Goal: Entertainment & Leisure: Consume media (video, audio)

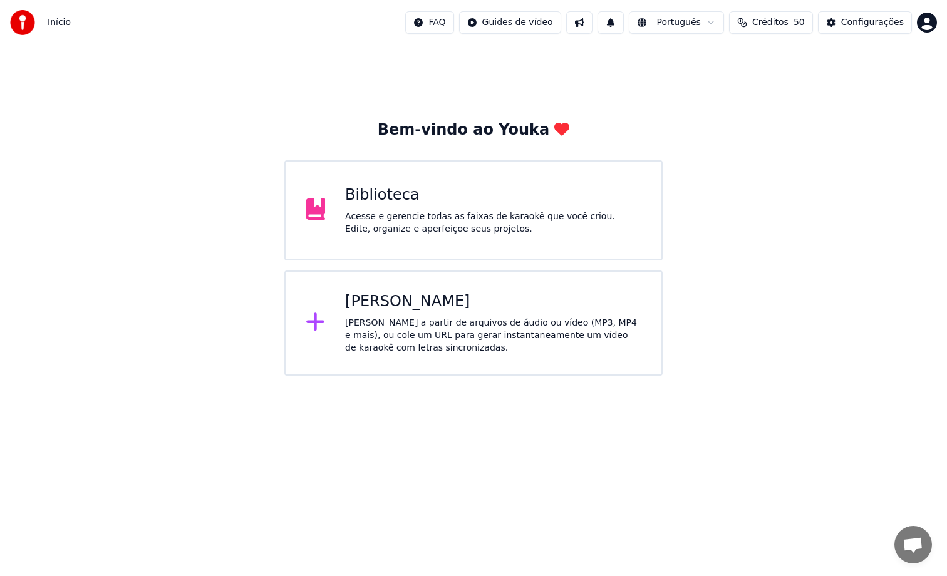
click at [501, 246] on div "Biblioteca Acesse e gerencie todas as faixas de karaokê que você criou. Edite, …" at bounding box center [473, 210] width 379 height 100
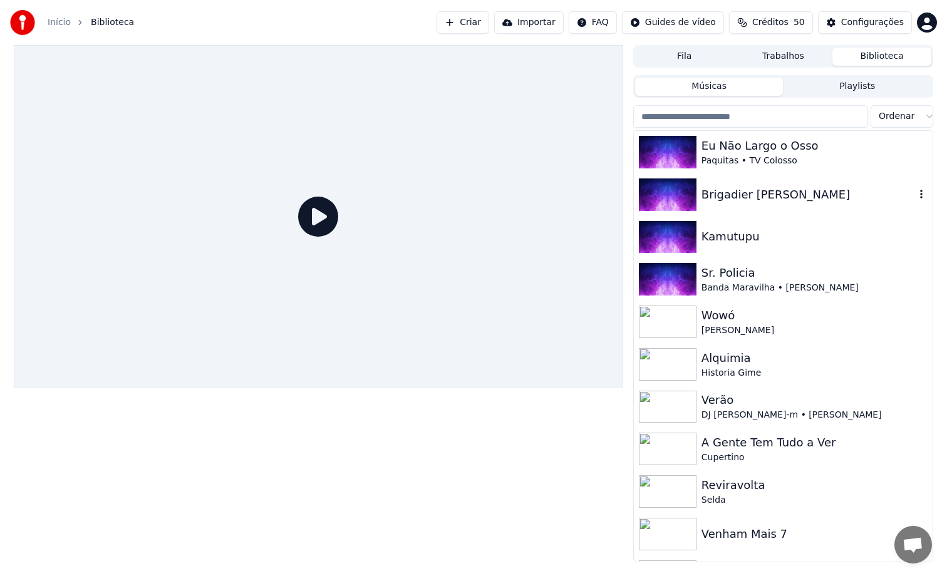
click at [788, 205] on div "Brigadier [PERSON_NAME]" at bounding box center [783, 194] width 299 height 43
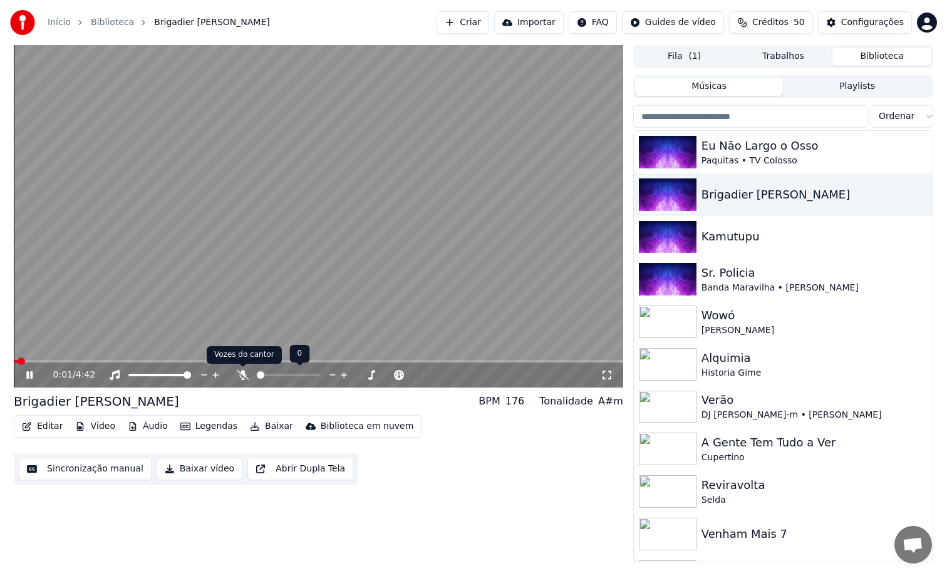
click at [243, 378] on icon at bounding box center [243, 375] width 13 height 10
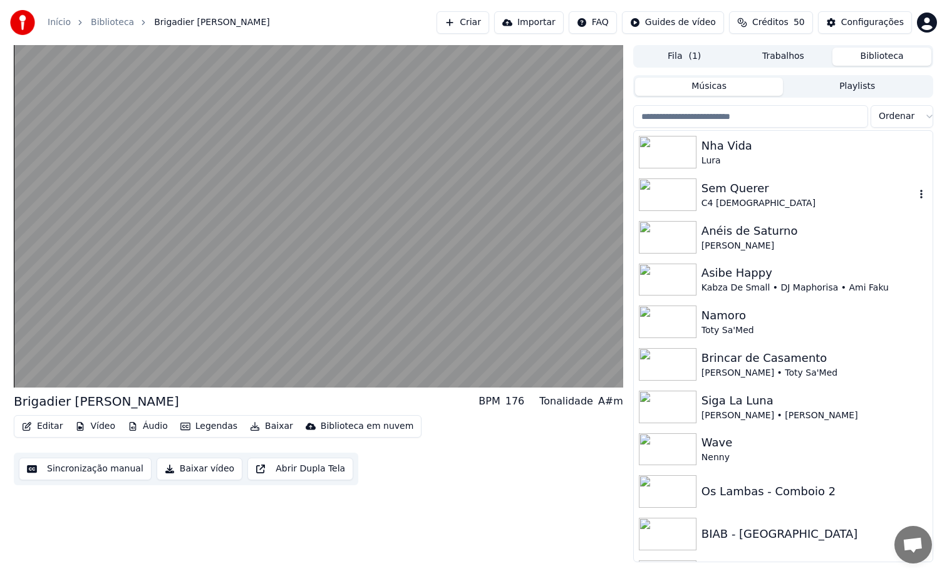
scroll to position [554, 0]
click at [823, 313] on div "Namoro" at bounding box center [808, 315] width 214 height 18
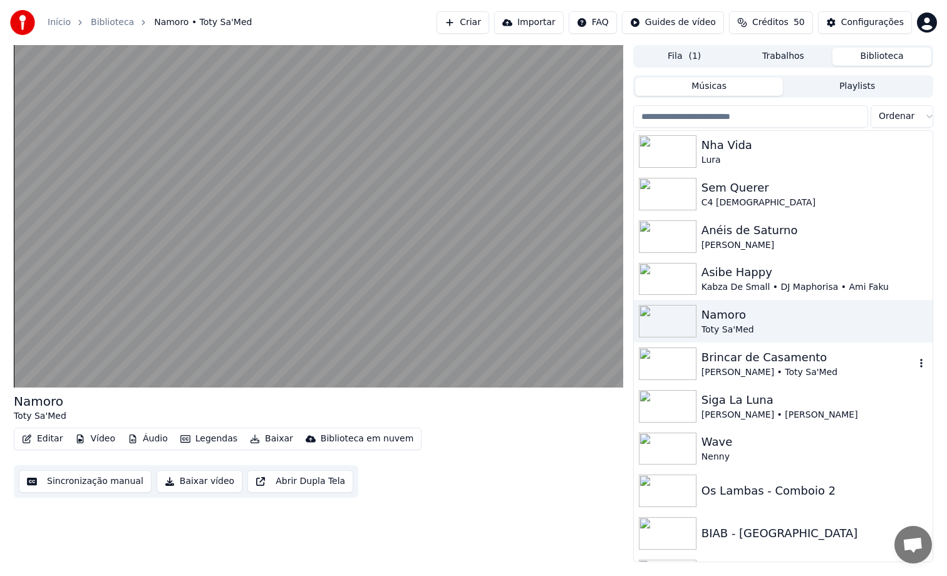
click at [804, 367] on div "[PERSON_NAME] • Toty Sa'Med" at bounding box center [808, 372] width 214 height 13
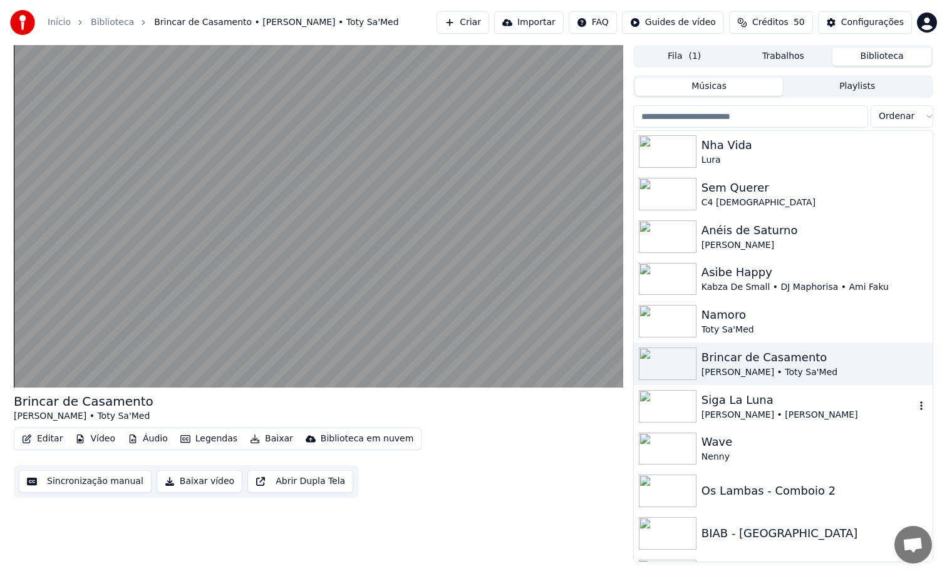
click at [781, 420] on div "[PERSON_NAME] • [PERSON_NAME]" at bounding box center [808, 415] width 214 height 13
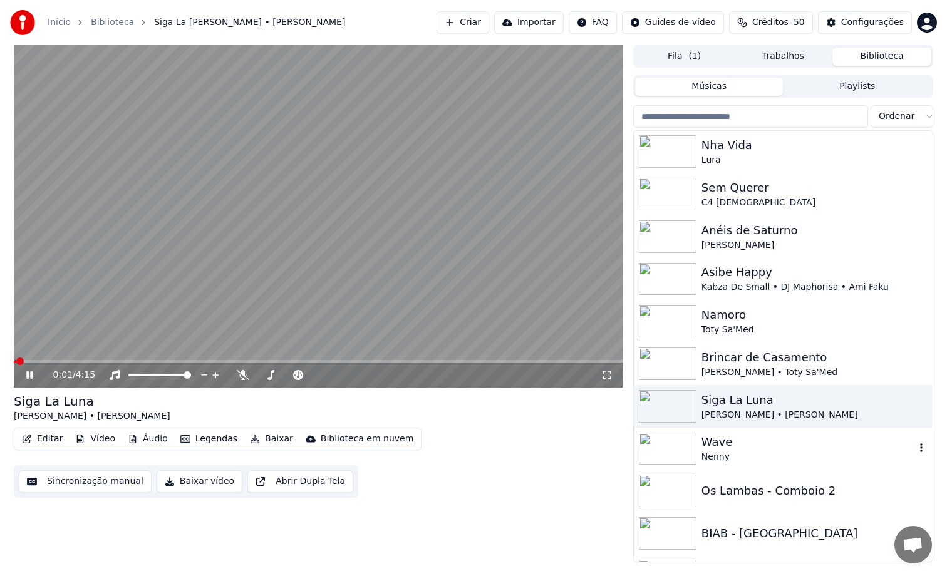
click at [757, 462] on div "Nenny" at bounding box center [808, 457] width 214 height 13
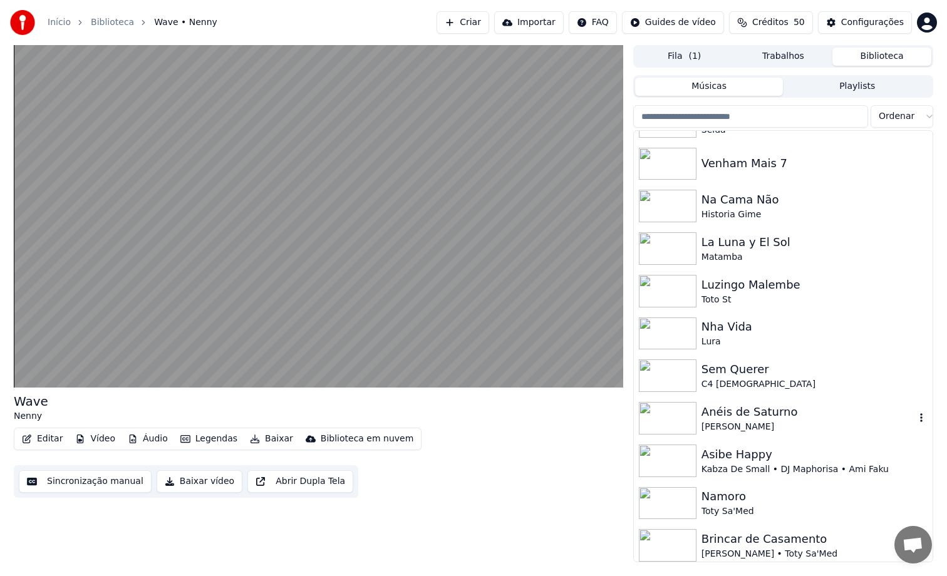
scroll to position [371, 0]
click at [749, 247] on div "La Luna y El Sol" at bounding box center [808, 243] width 214 height 18
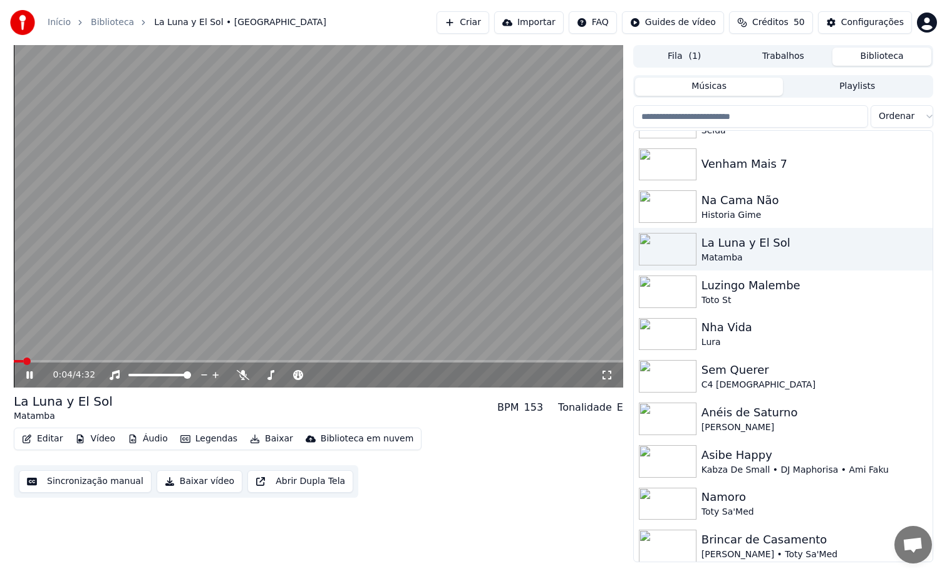
click at [259, 435] on button "Baixar" at bounding box center [271, 439] width 53 height 18
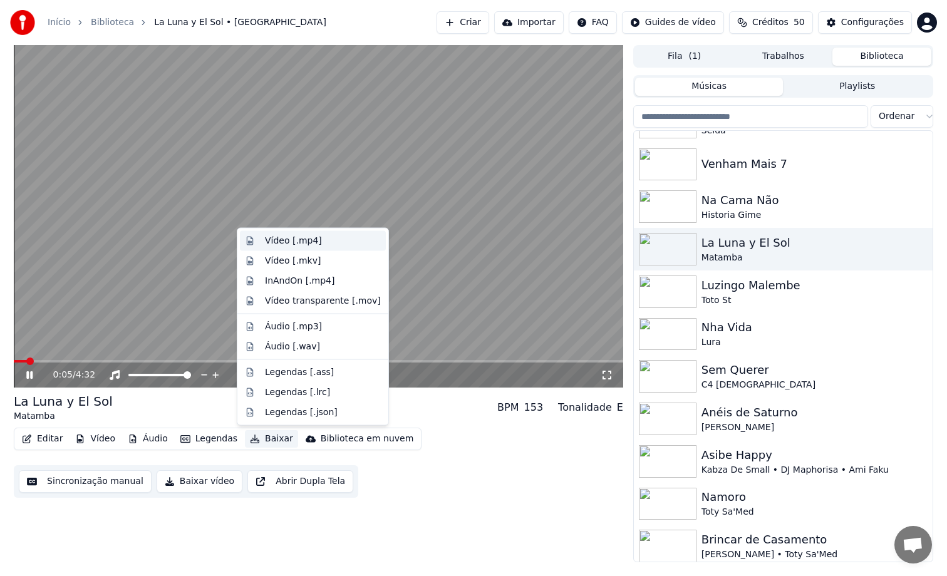
click at [315, 239] on div "Vídeo [.mp4]" at bounding box center [293, 241] width 57 height 13
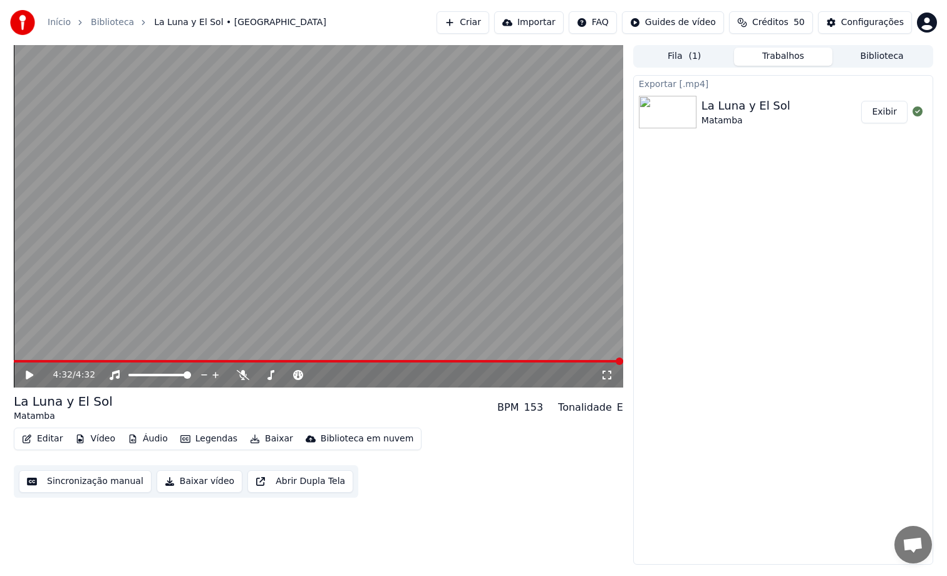
click at [744, 108] on div "La Luna y El Sol" at bounding box center [745, 106] width 89 height 18
click at [711, 49] on button "Fila ( 1 )" at bounding box center [684, 57] width 99 height 18
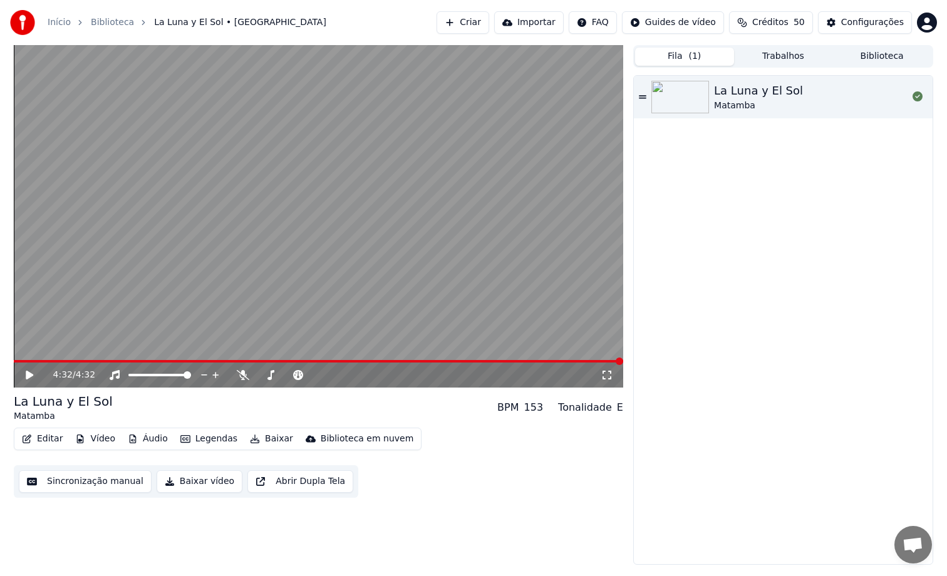
click at [780, 53] on button "Trabalhos" at bounding box center [783, 57] width 99 height 18
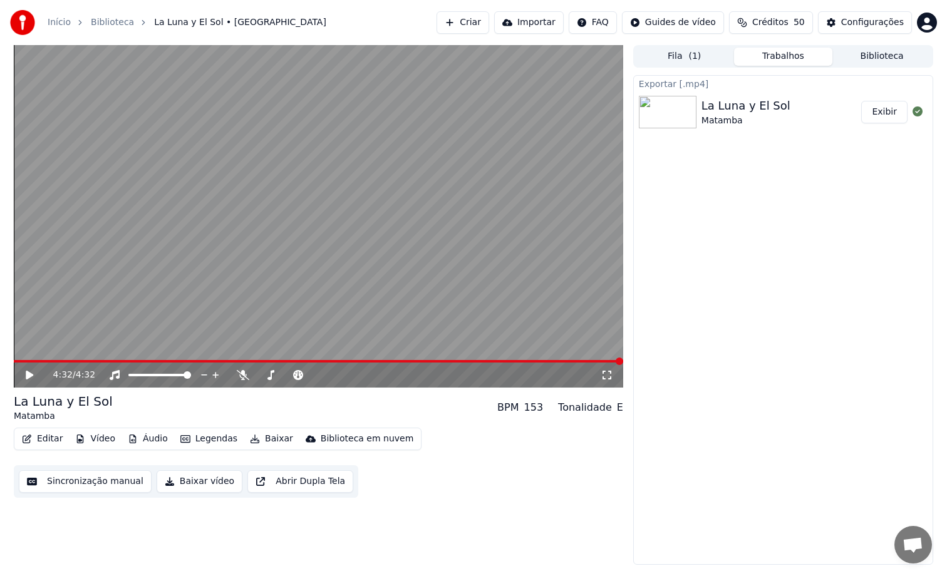
click at [872, 59] on button "Biblioteca" at bounding box center [881, 57] width 99 height 18
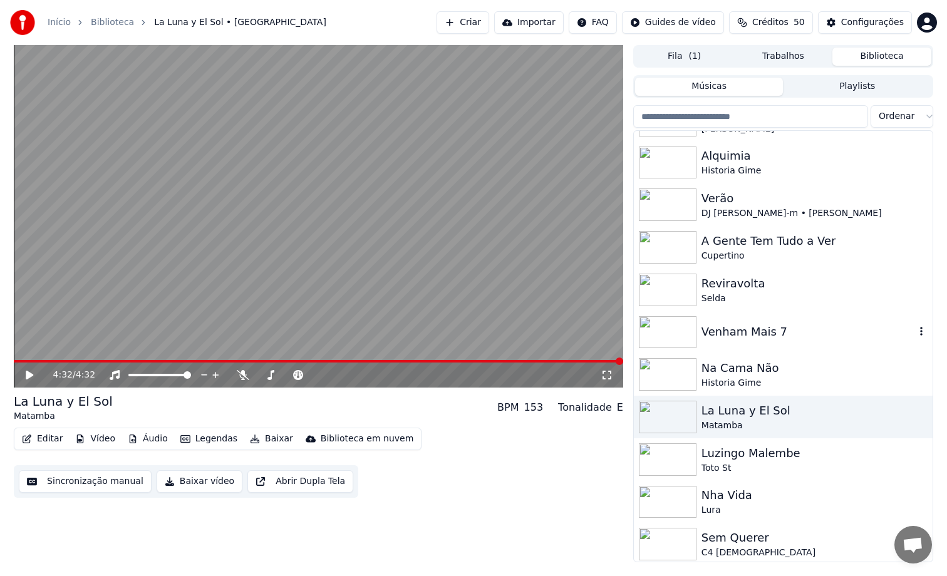
scroll to position [209, 0]
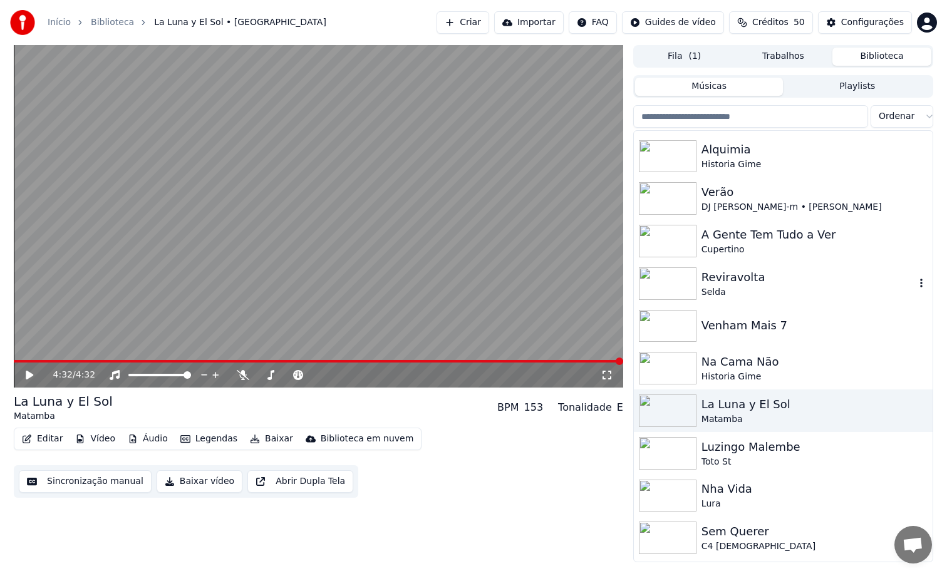
click at [749, 287] on div "Selda" at bounding box center [808, 292] width 214 height 13
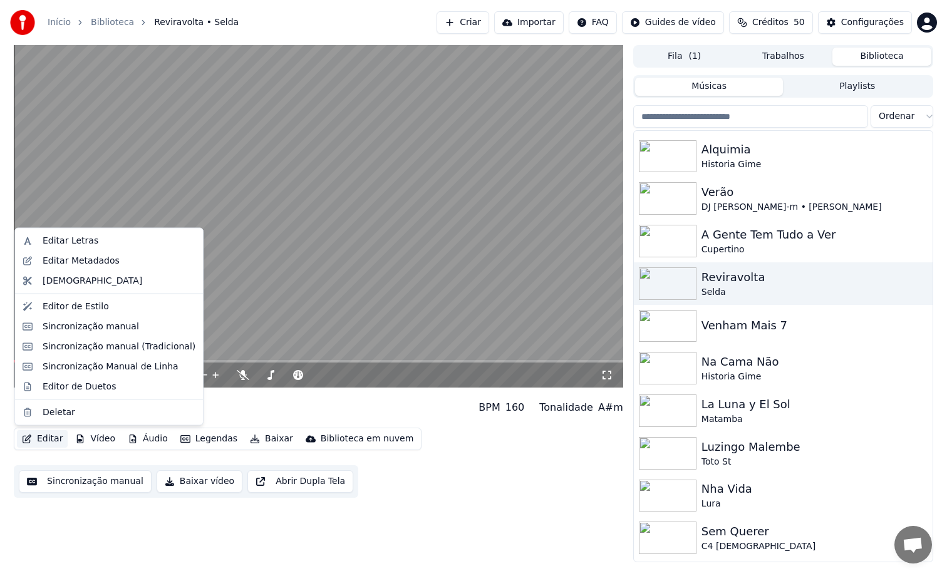
click at [43, 440] on button "Editar" at bounding box center [42, 439] width 51 height 18
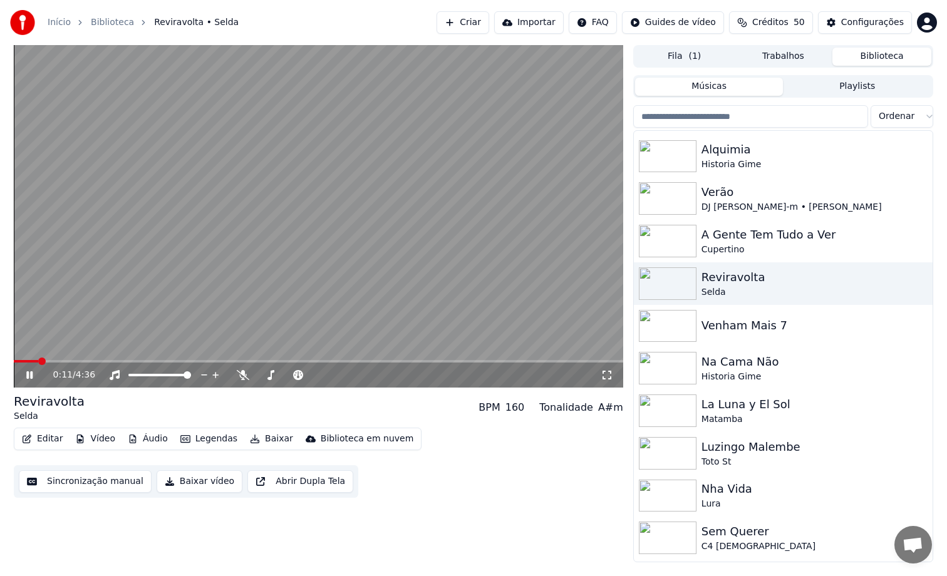
click at [371, 157] on video at bounding box center [318, 216] width 609 height 343
click at [264, 441] on button "Baixar" at bounding box center [271, 439] width 53 height 18
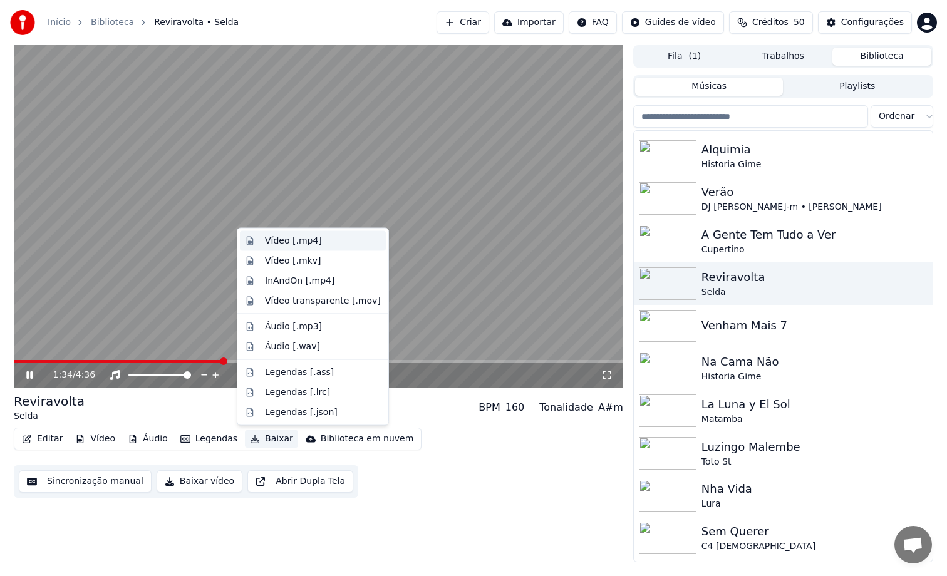
click at [332, 235] on div "Vídeo [.mp4]" at bounding box center [323, 241] width 116 height 13
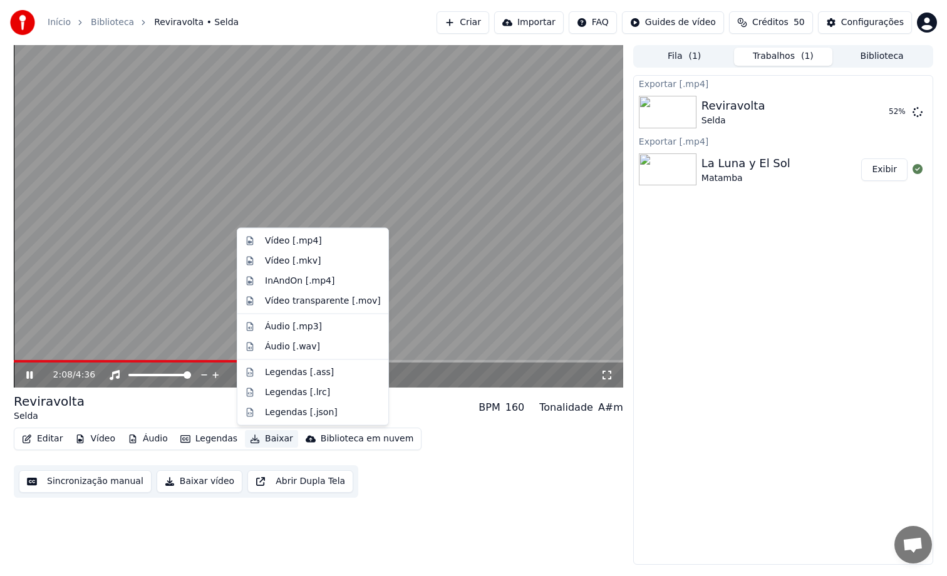
click at [266, 442] on button "Baixar" at bounding box center [271, 439] width 53 height 18
click at [315, 240] on div "Vídeo [.mp4]" at bounding box center [293, 241] width 57 height 13
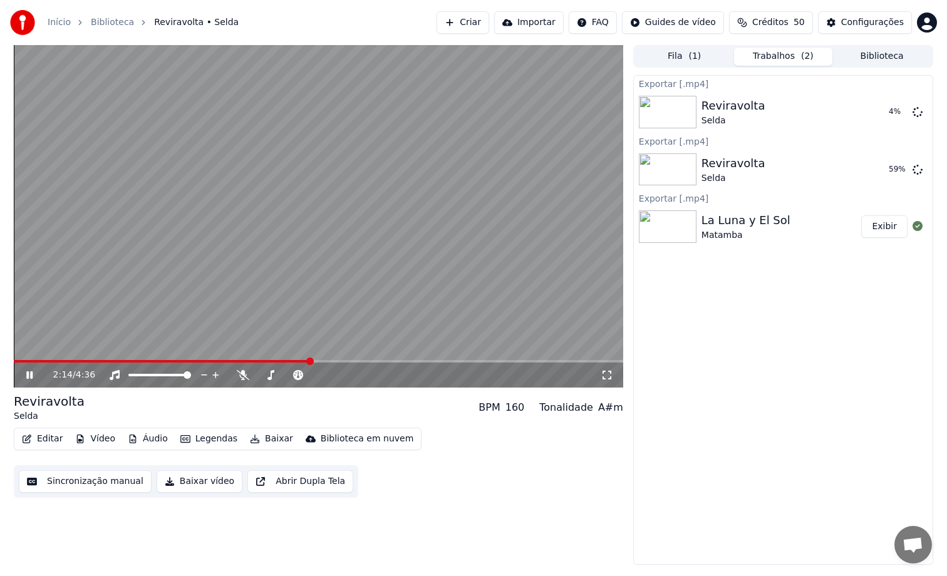
click at [892, 225] on button "Exibir" at bounding box center [884, 226] width 46 height 23
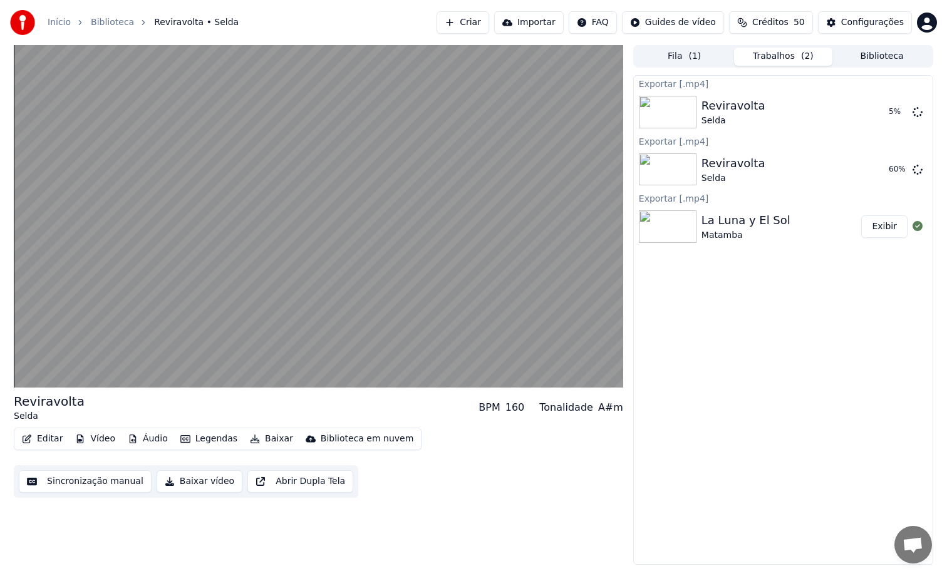
click at [890, 227] on button "Exibir" at bounding box center [884, 226] width 46 height 23
click at [917, 112] on icon at bounding box center [917, 111] width 10 height 10
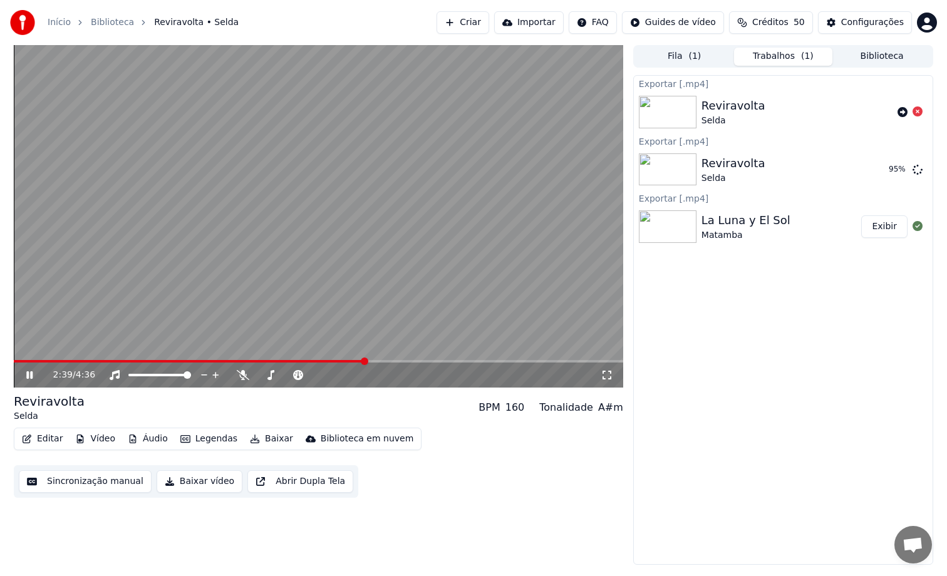
click at [450, 228] on video at bounding box center [318, 216] width 609 height 343
click at [864, 60] on button "Biblioteca" at bounding box center [881, 57] width 99 height 18
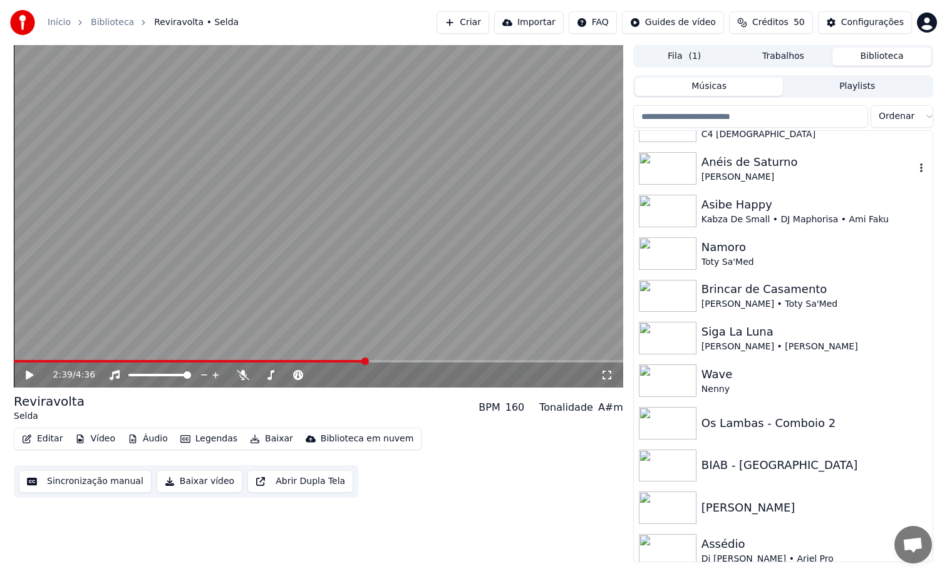
scroll to position [674, 0]
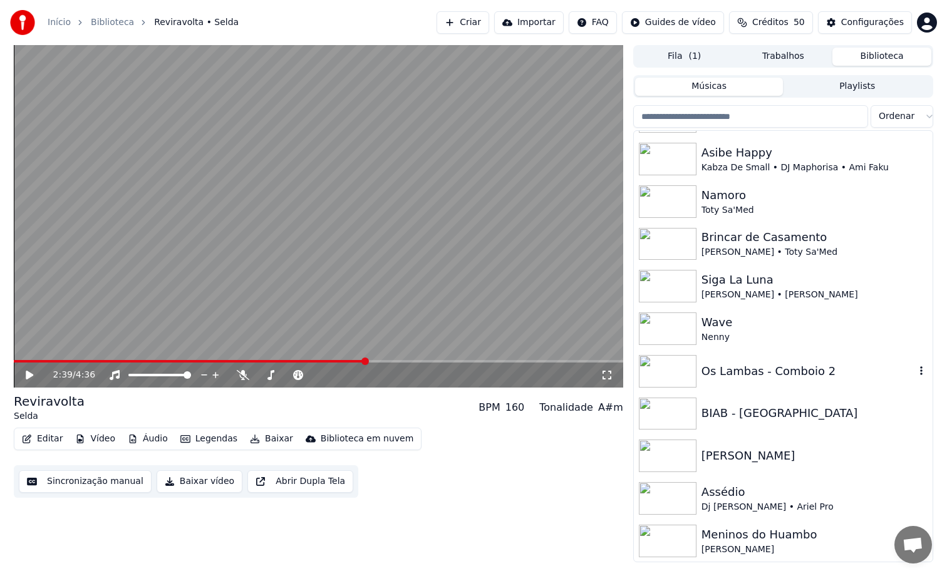
click at [794, 380] on div "Os Lambas - Comboio 2" at bounding box center [783, 371] width 299 height 43
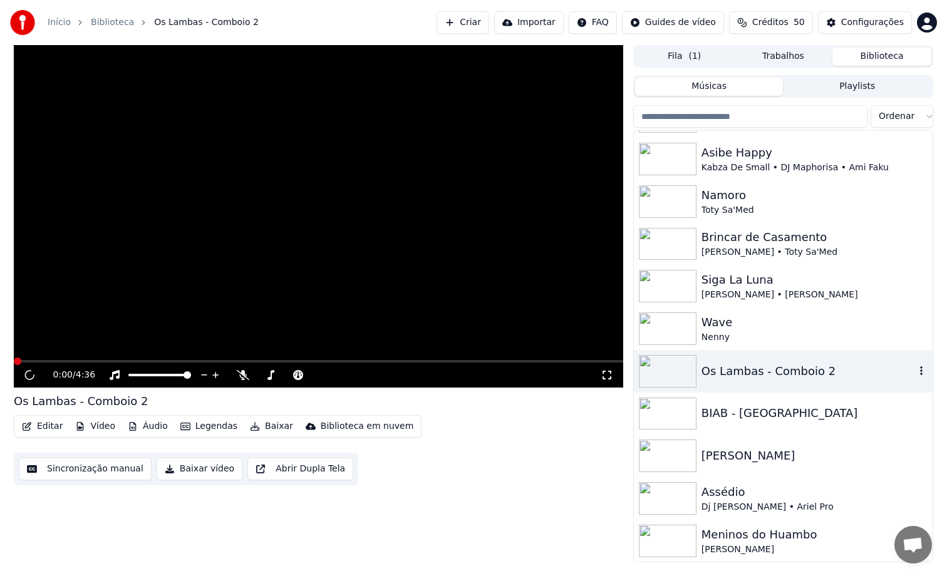
click at [794, 380] on div "Os Lambas - Comboio 2" at bounding box center [783, 371] width 299 height 43
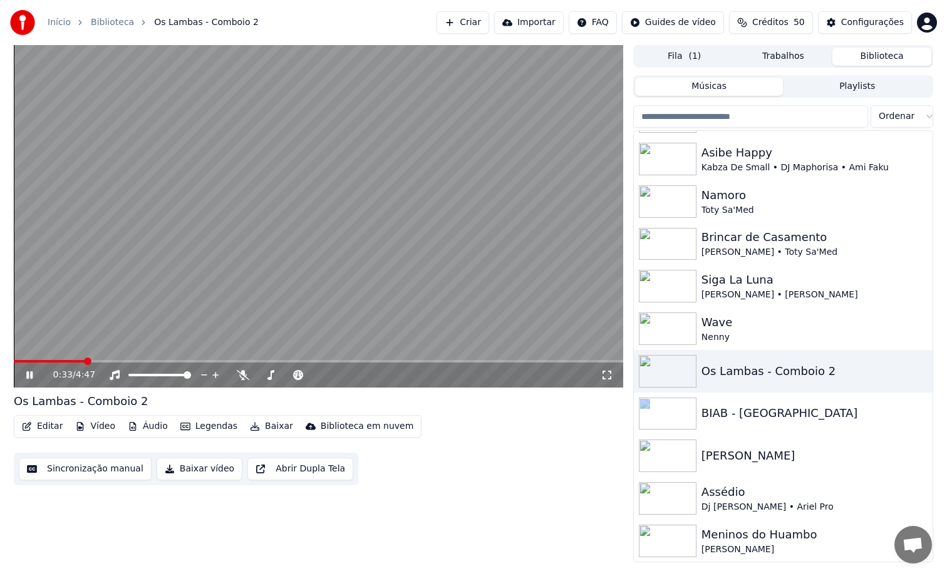
click at [55, 426] on button "Editar" at bounding box center [42, 427] width 51 height 18
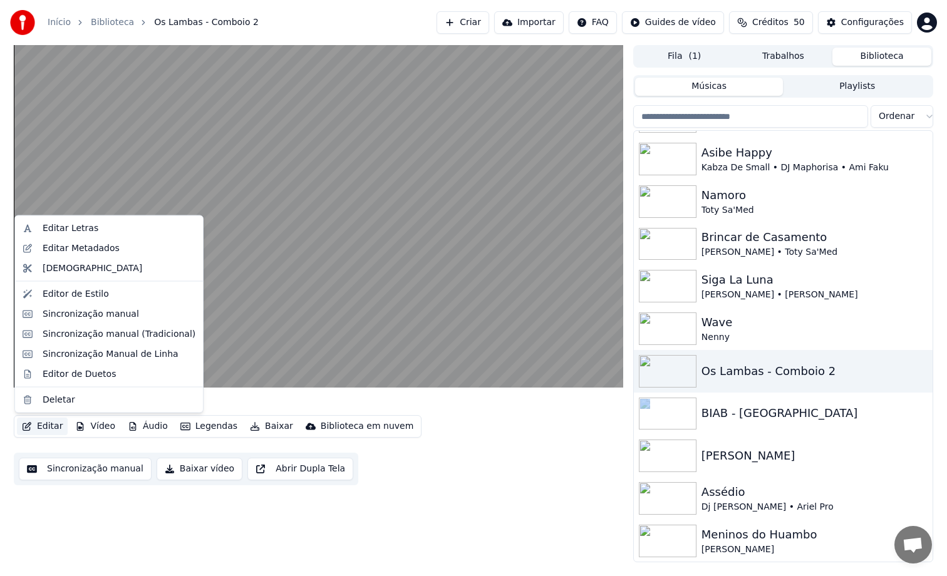
drag, startPoint x: 119, startPoint y: 229, endPoint x: 115, endPoint y: 316, distance: 86.5
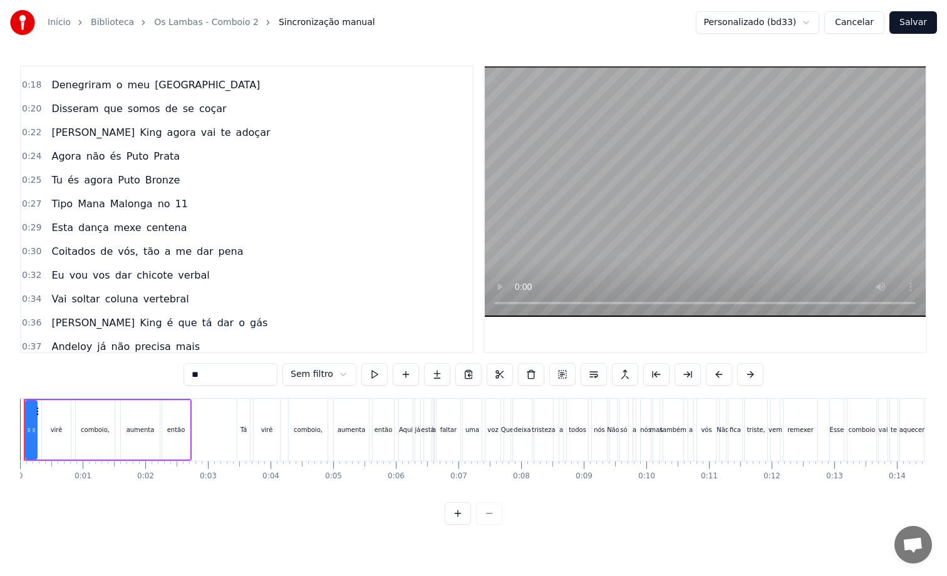
click at [157, 205] on span "no" at bounding box center [164, 204] width 15 height 14
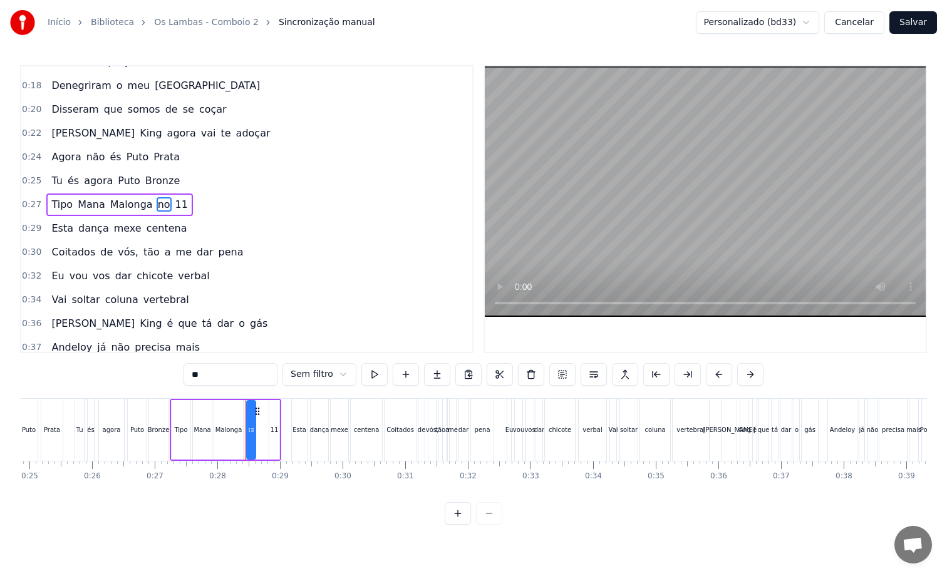
click at [174, 205] on span "11" at bounding box center [181, 204] width 15 height 14
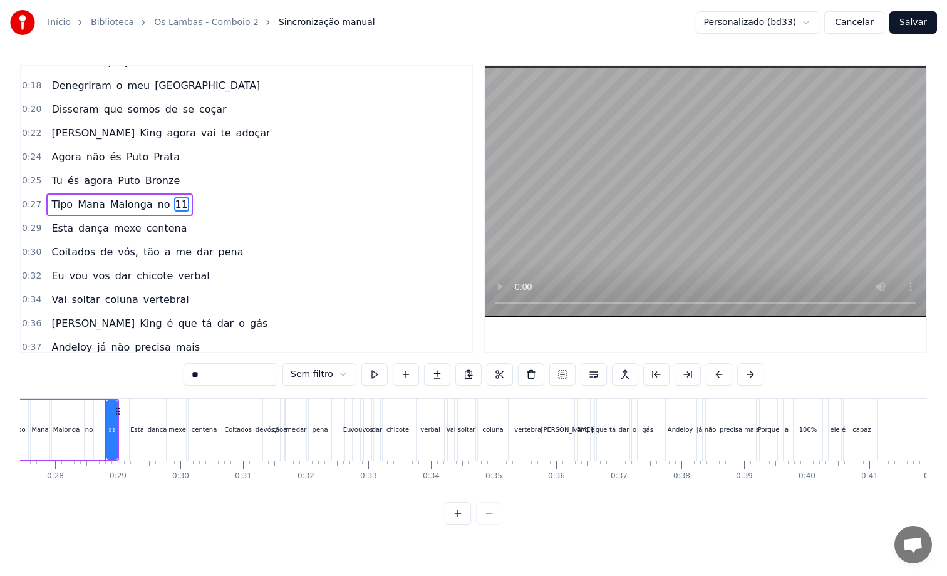
click at [213, 367] on input "**" at bounding box center [230, 374] width 94 height 23
click at [182, 376] on input "****" at bounding box center [215, 374] width 94 height 23
type input "*"
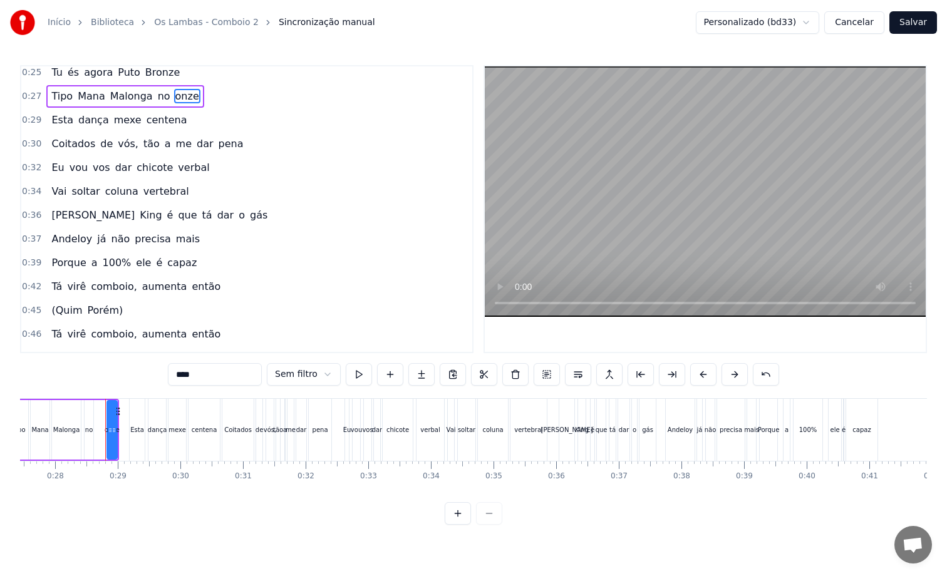
scroll to position [348, 0]
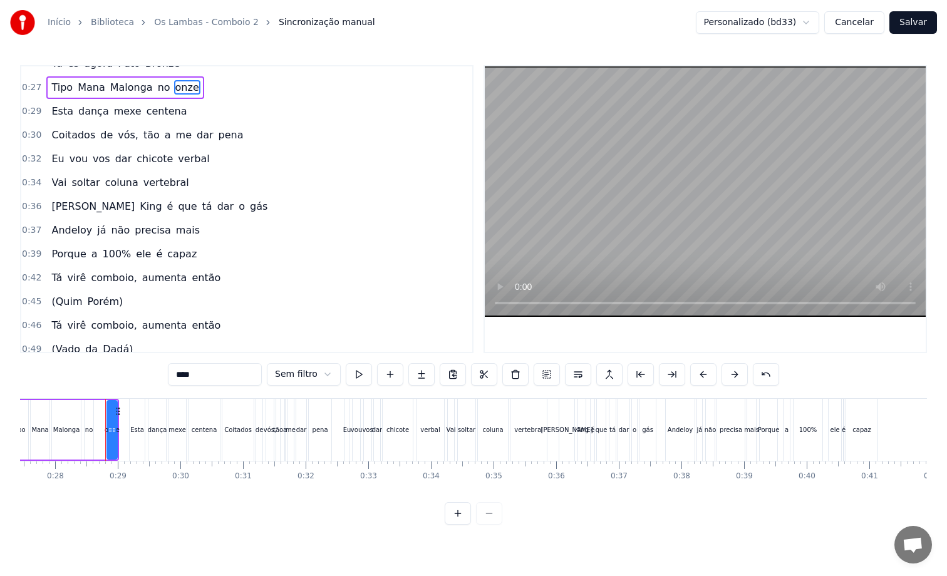
type input "****"
click at [923, 24] on button "Salvar" at bounding box center [913, 22] width 48 height 23
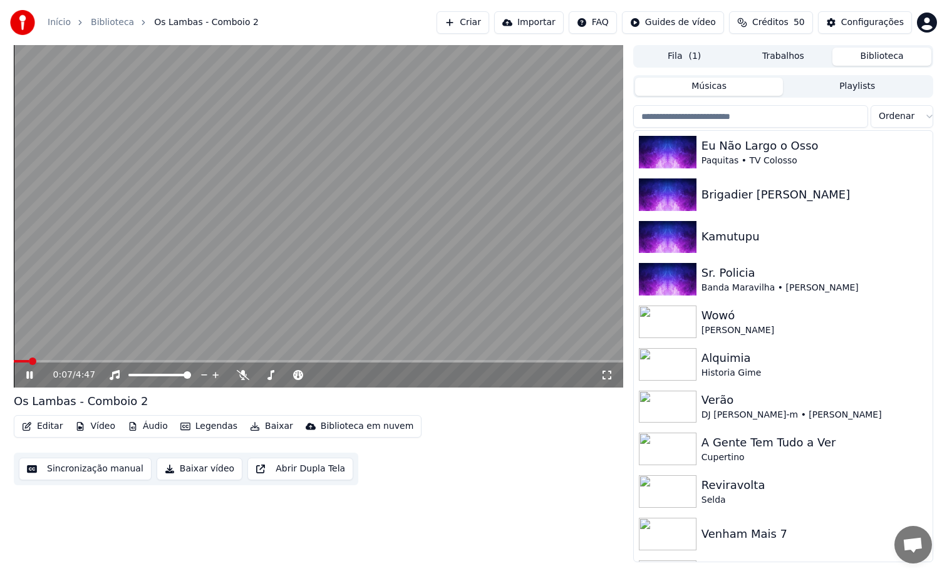
click at [44, 425] on button "Editar" at bounding box center [42, 427] width 51 height 18
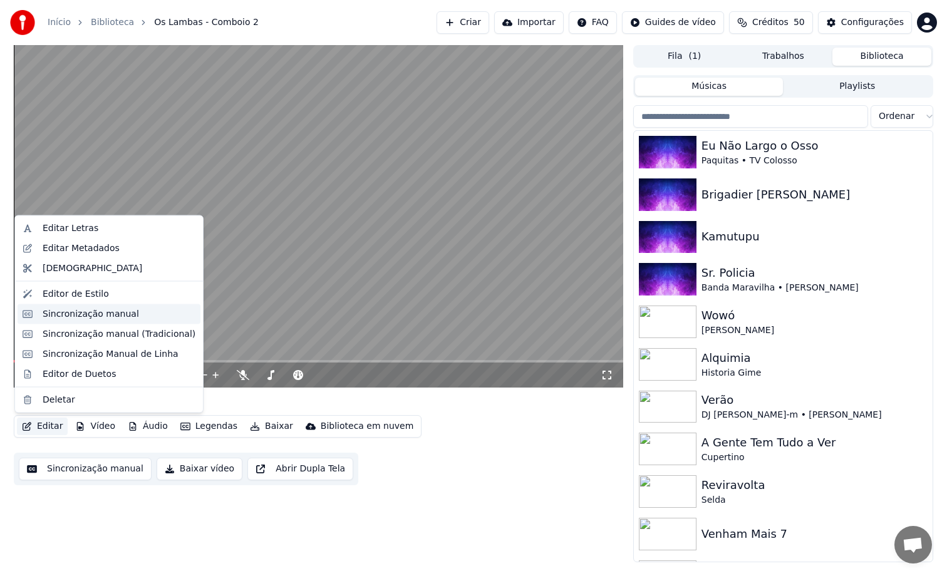
click at [113, 312] on div "Sincronização manual" at bounding box center [91, 313] width 96 height 13
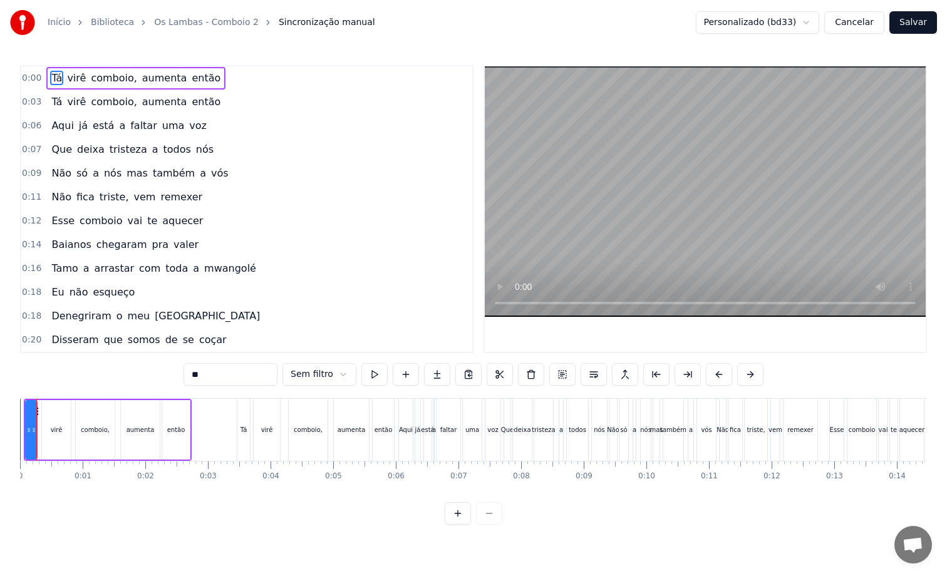
click at [906, 24] on button "Salvar" at bounding box center [913, 22] width 48 height 23
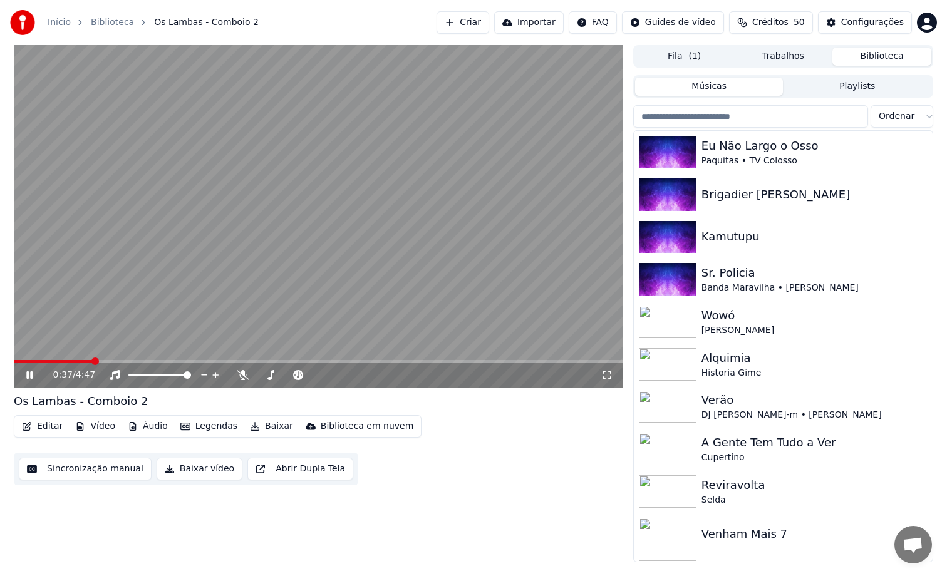
click at [333, 173] on video at bounding box center [318, 216] width 609 height 343
click at [788, 237] on div "Kamutupu" at bounding box center [808, 237] width 214 height 18
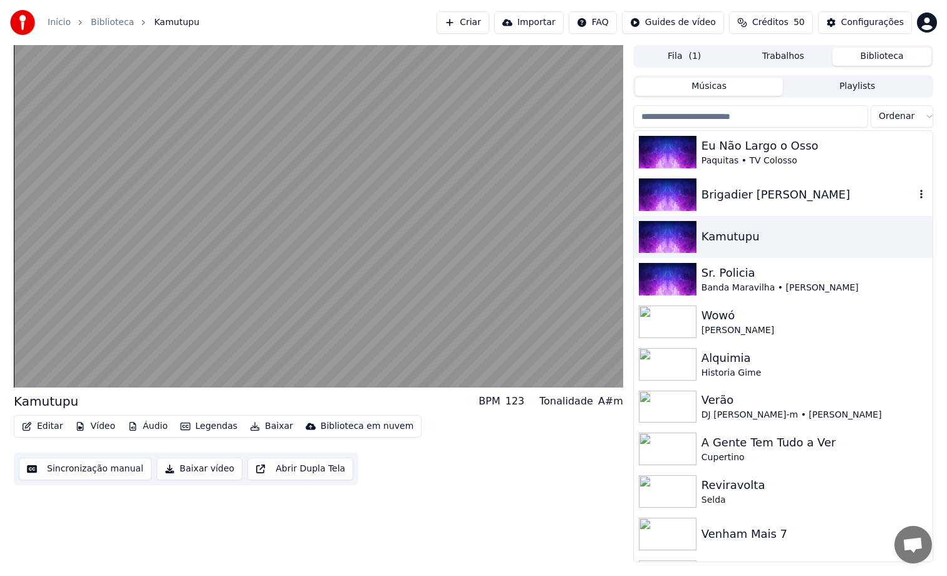
click at [795, 175] on div "Brigadier [PERSON_NAME]" at bounding box center [783, 194] width 299 height 43
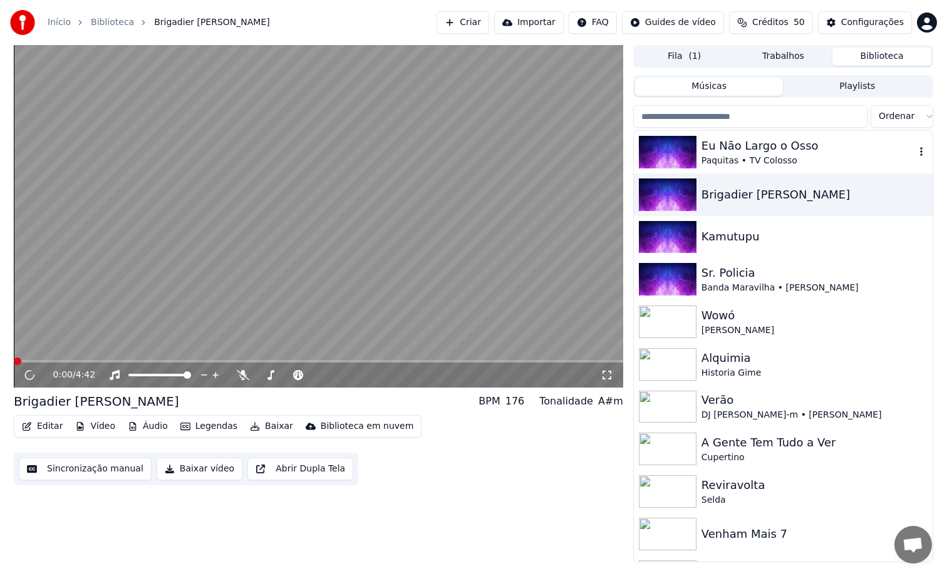
click at [801, 155] on div "Paquitas • TV Colosso" at bounding box center [808, 161] width 214 height 13
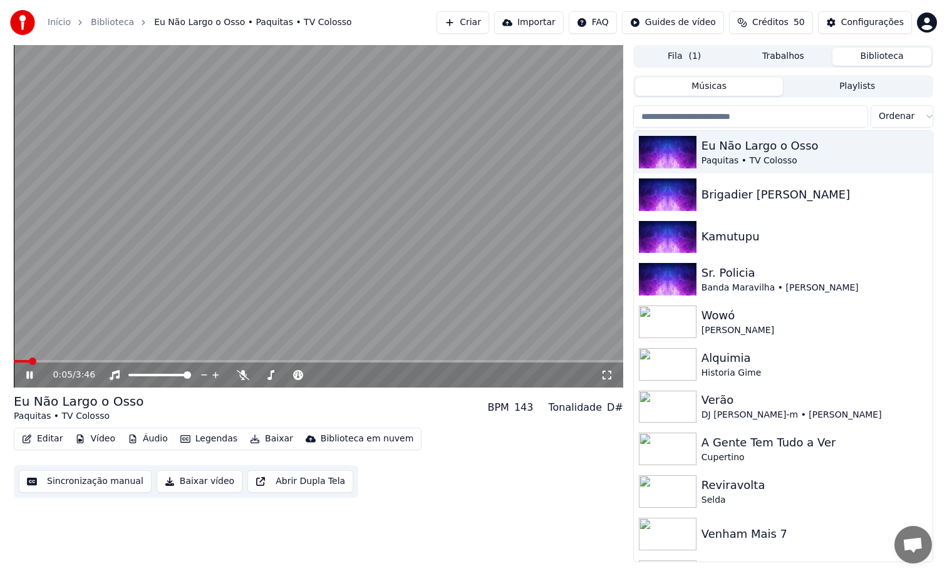
click at [67, 361] on span at bounding box center [318, 361] width 609 height 3
click at [37, 359] on video at bounding box center [318, 216] width 609 height 343
click at [46, 361] on span at bounding box center [30, 361] width 32 height 3
click at [204, 240] on video at bounding box center [318, 216] width 609 height 343
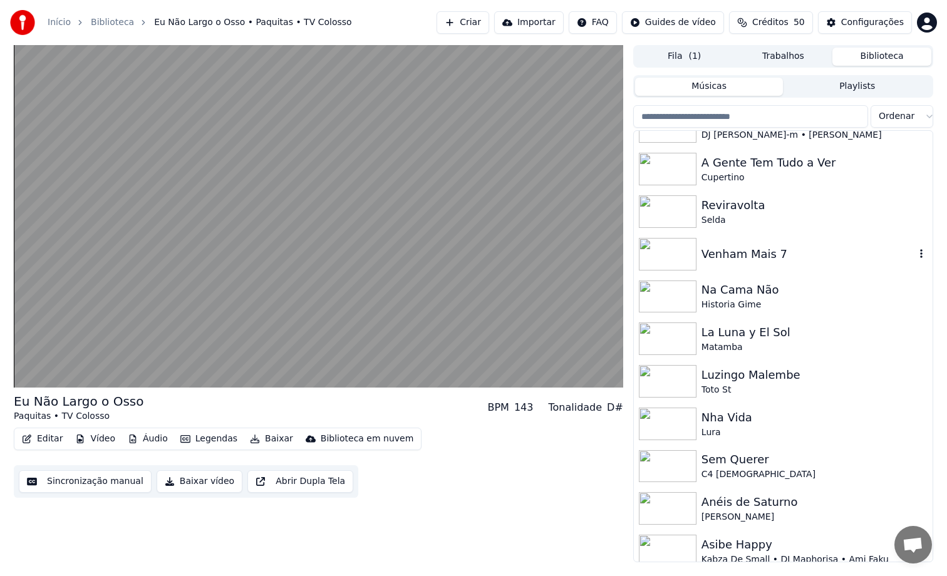
scroll to position [286, 0]
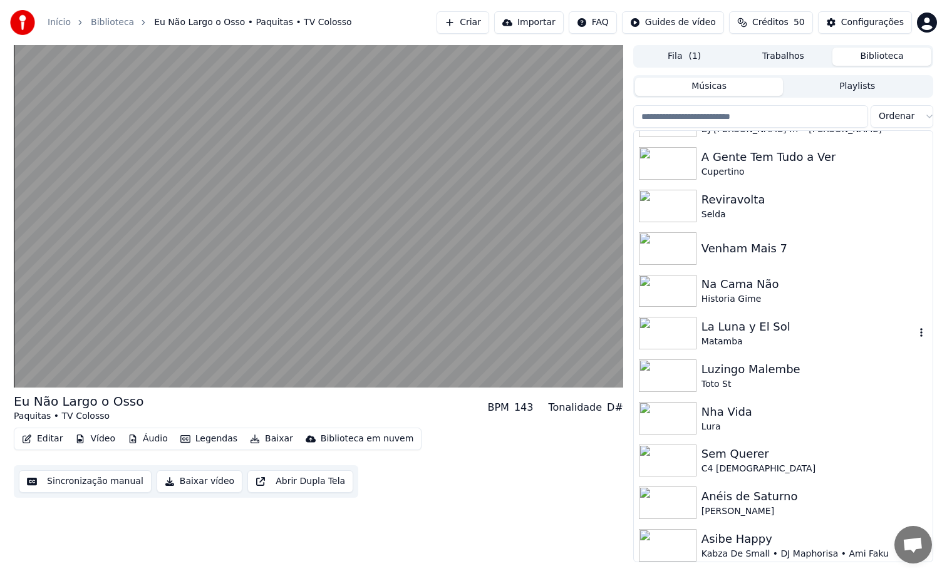
click at [761, 326] on div "La Luna y El Sol" at bounding box center [808, 327] width 214 height 18
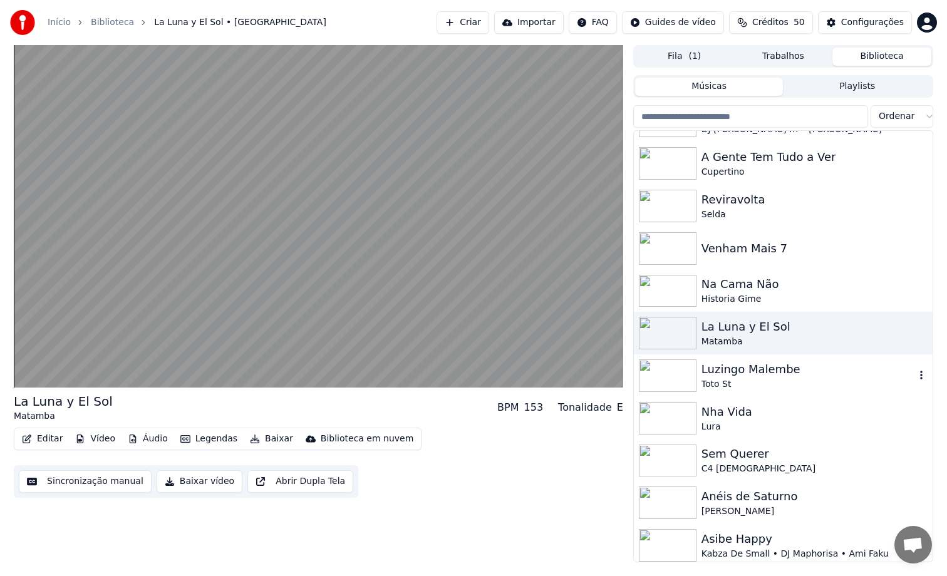
click at [743, 369] on div "Luzingo Malembe" at bounding box center [808, 370] width 214 height 18
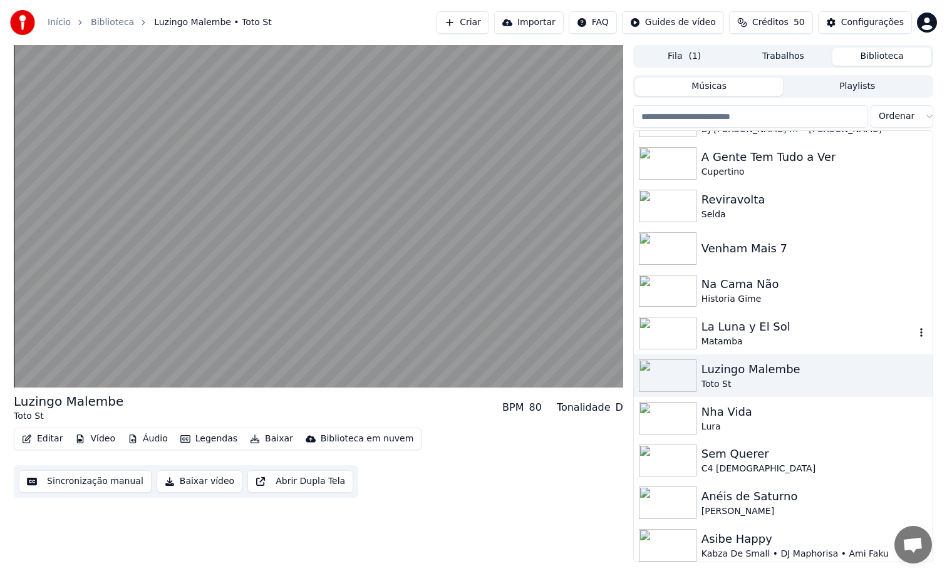
click at [736, 311] on div "Na Cama Não Historia Gime" at bounding box center [783, 291] width 299 height 43
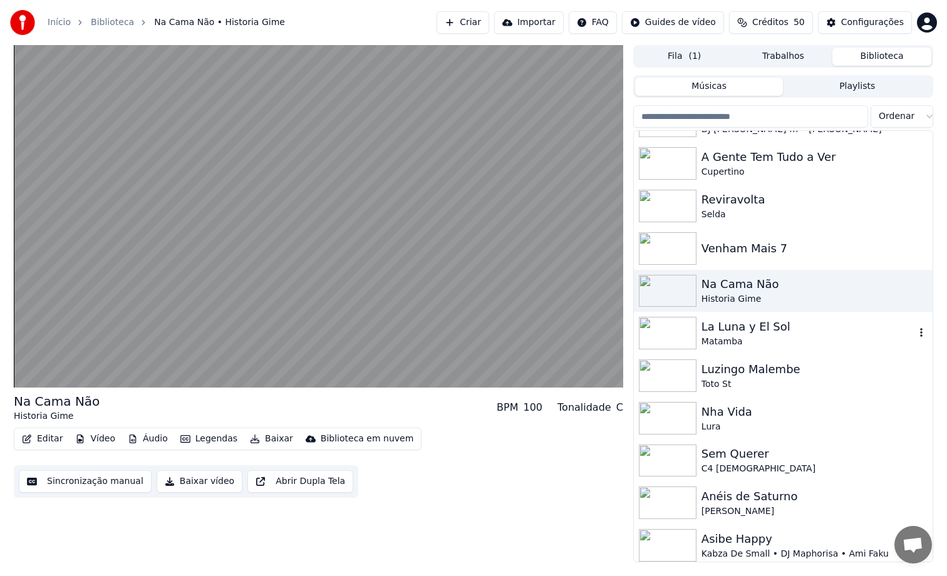
click at [733, 332] on div "La Luna y El Sol" at bounding box center [808, 327] width 214 height 18
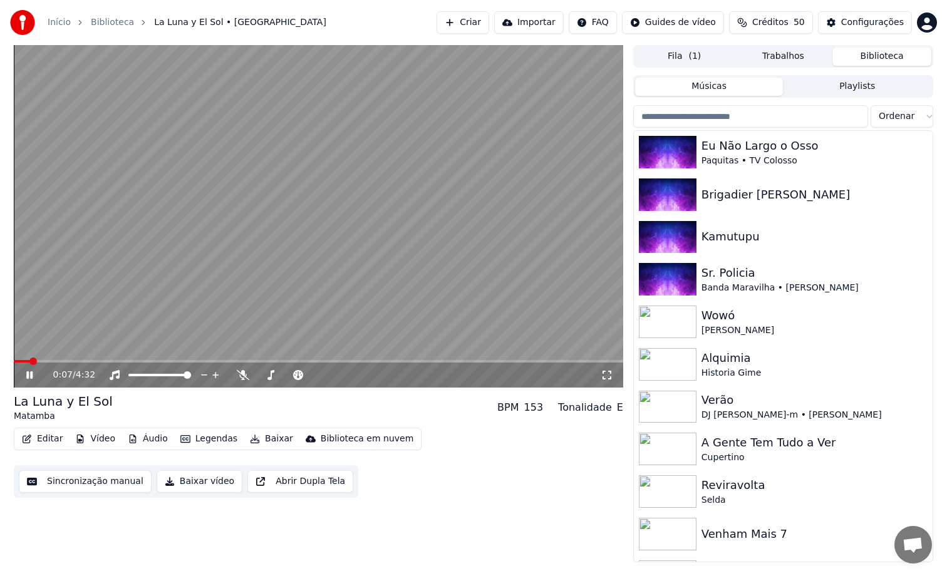
click at [607, 378] on icon at bounding box center [607, 375] width 13 height 10
